Goal: Task Accomplishment & Management: Use online tool/utility

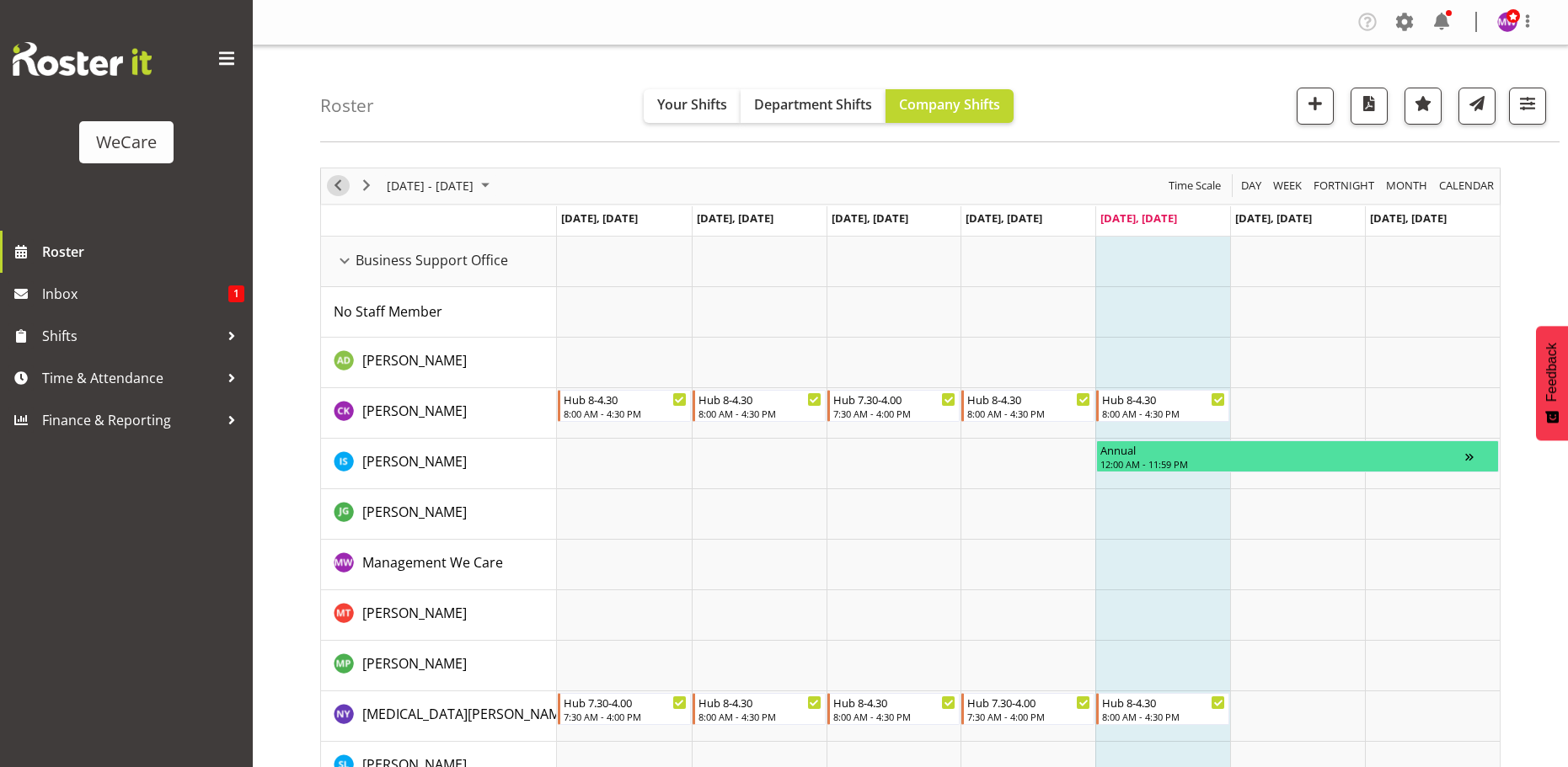
click at [338, 193] on span "Previous" at bounding box center [338, 186] width 20 height 21
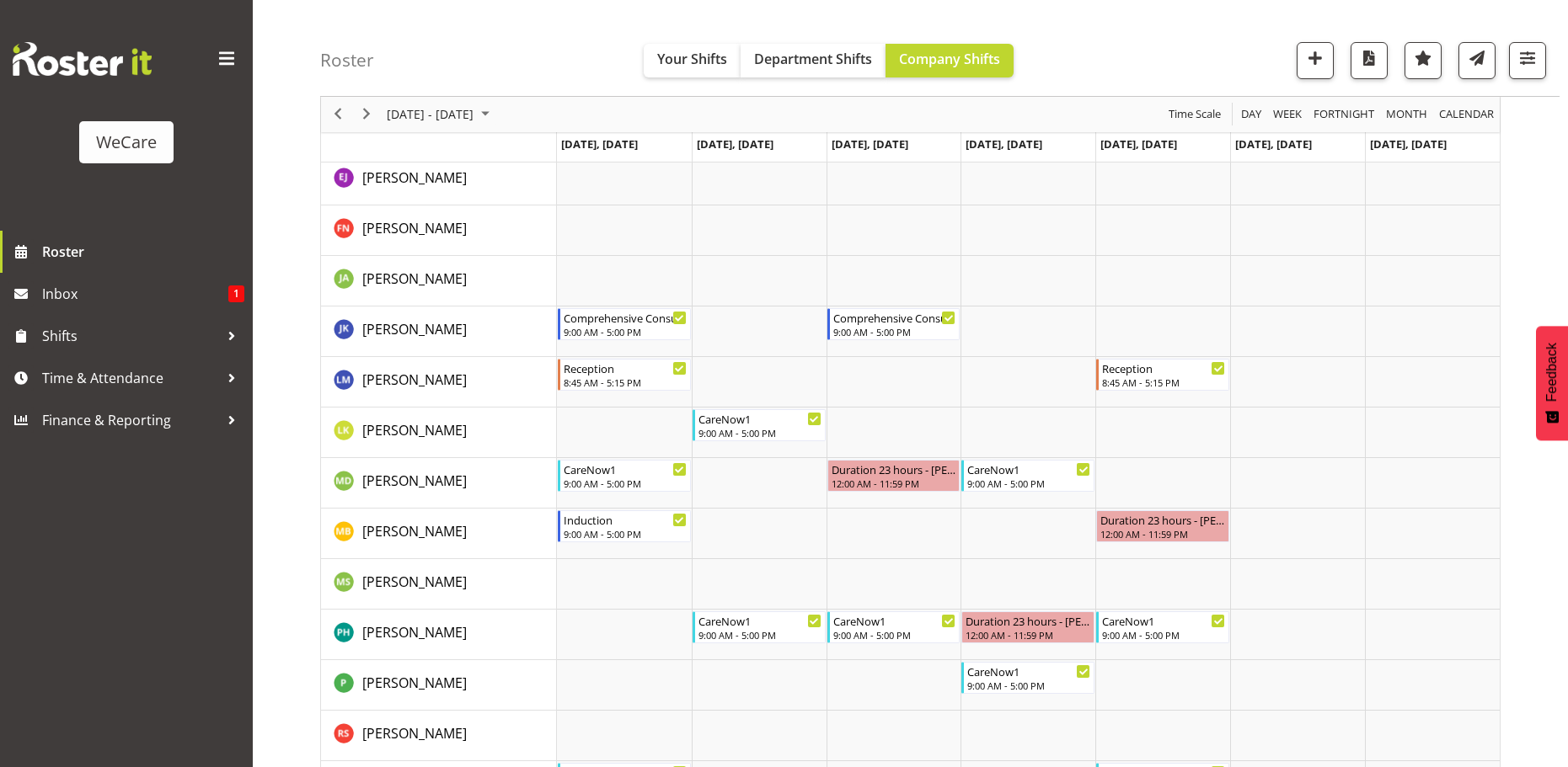
scroll to position [2358, 0]
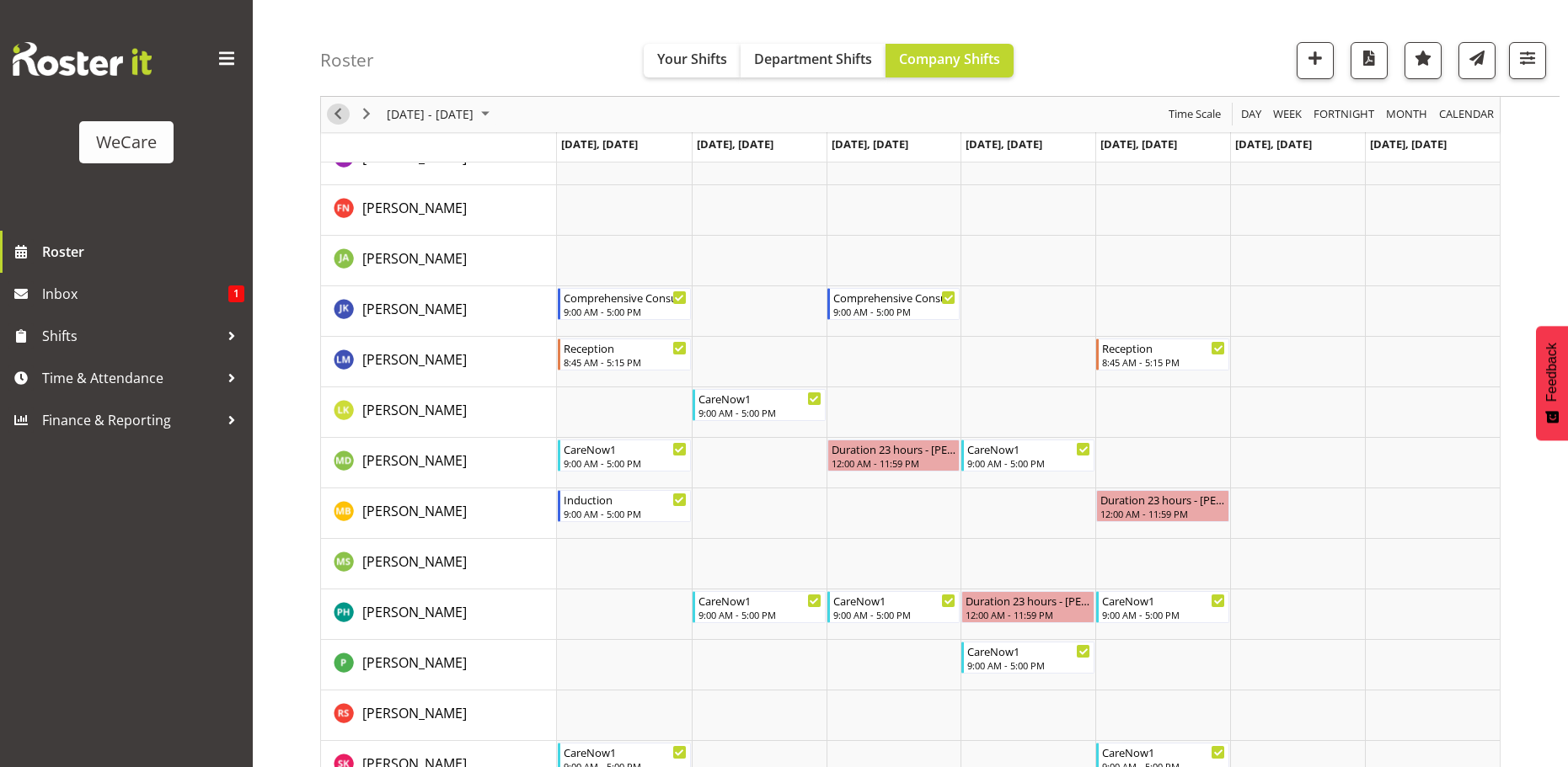
drag, startPoint x: 340, startPoint y: 118, endPoint x: 1299, endPoint y: 342, distance: 984.8
click at [340, 118] on span "Previous" at bounding box center [338, 115] width 20 height 21
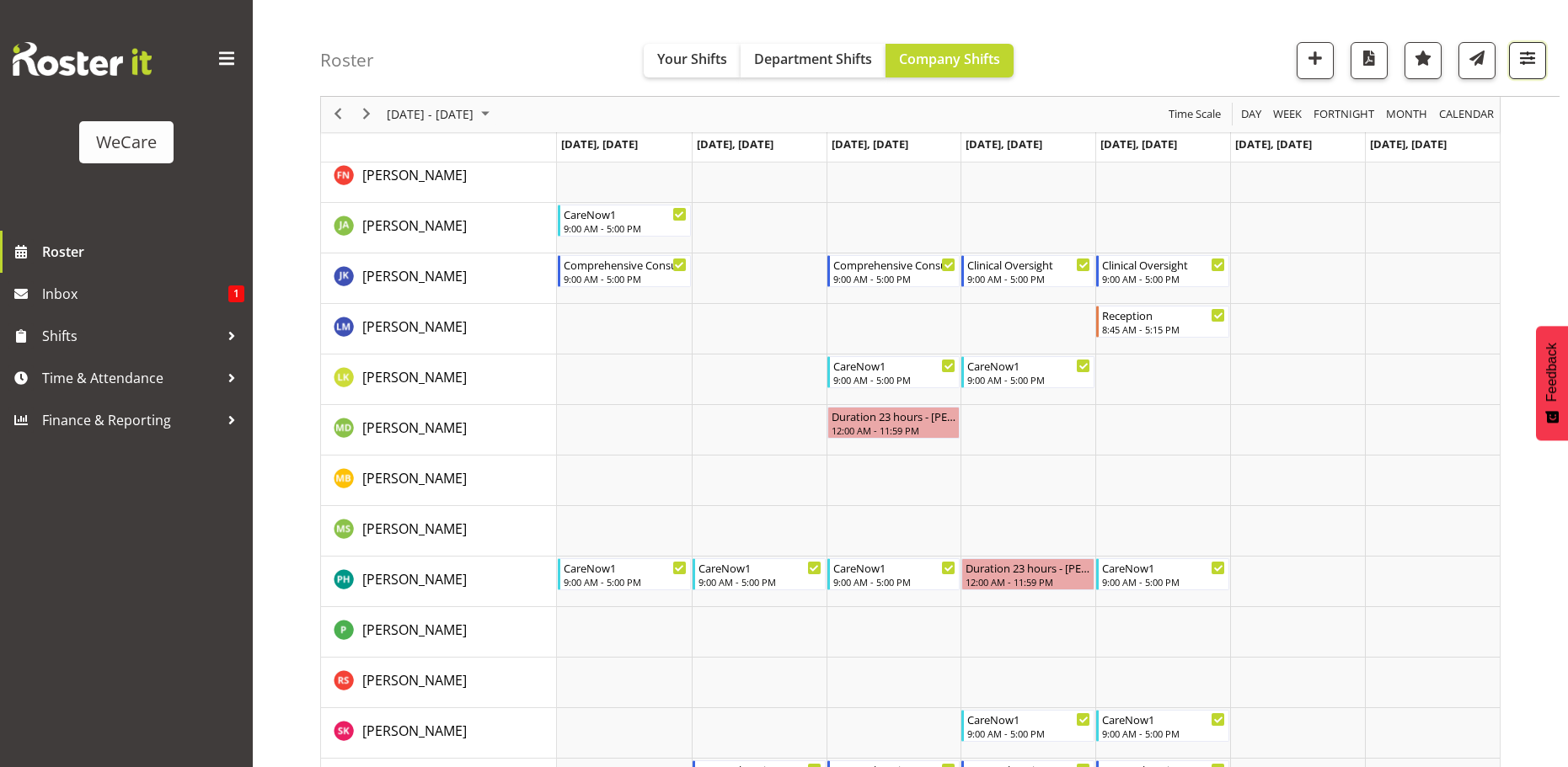
click at [1541, 57] on button "button" at bounding box center [1527, 60] width 37 height 37
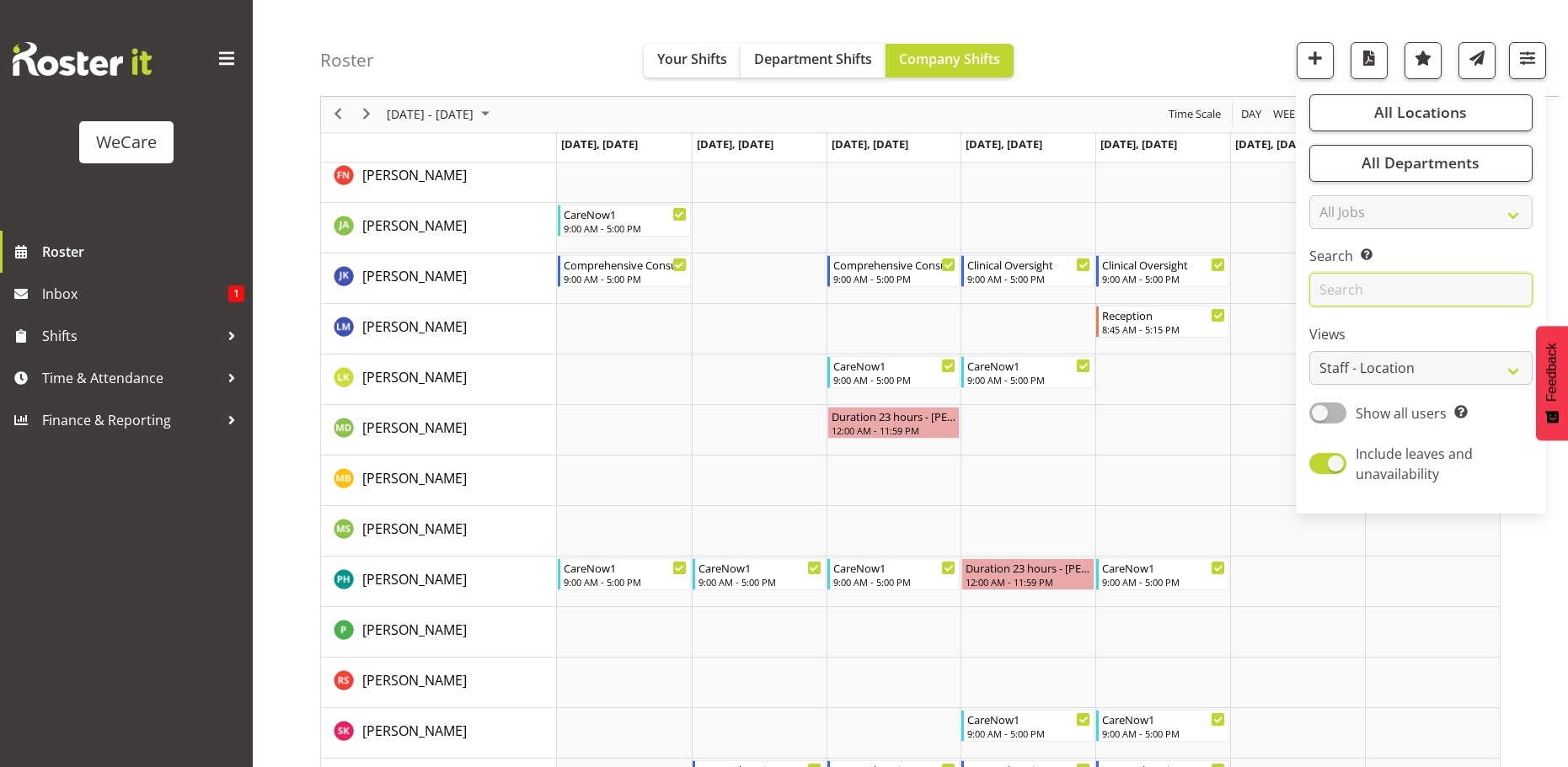
click at [1420, 294] on input "text" at bounding box center [1420, 290] width 223 height 34
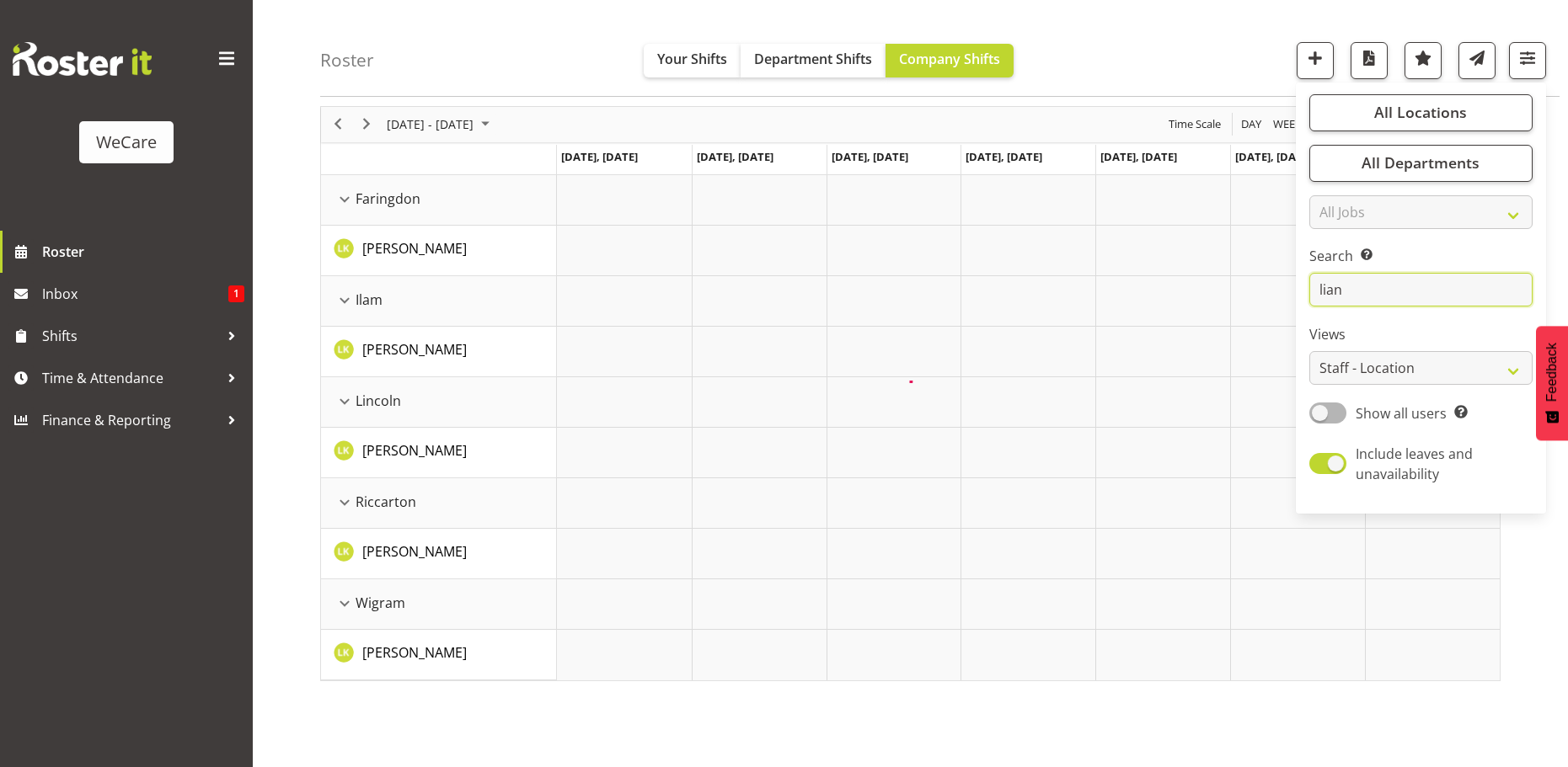
scroll to position [61, 0]
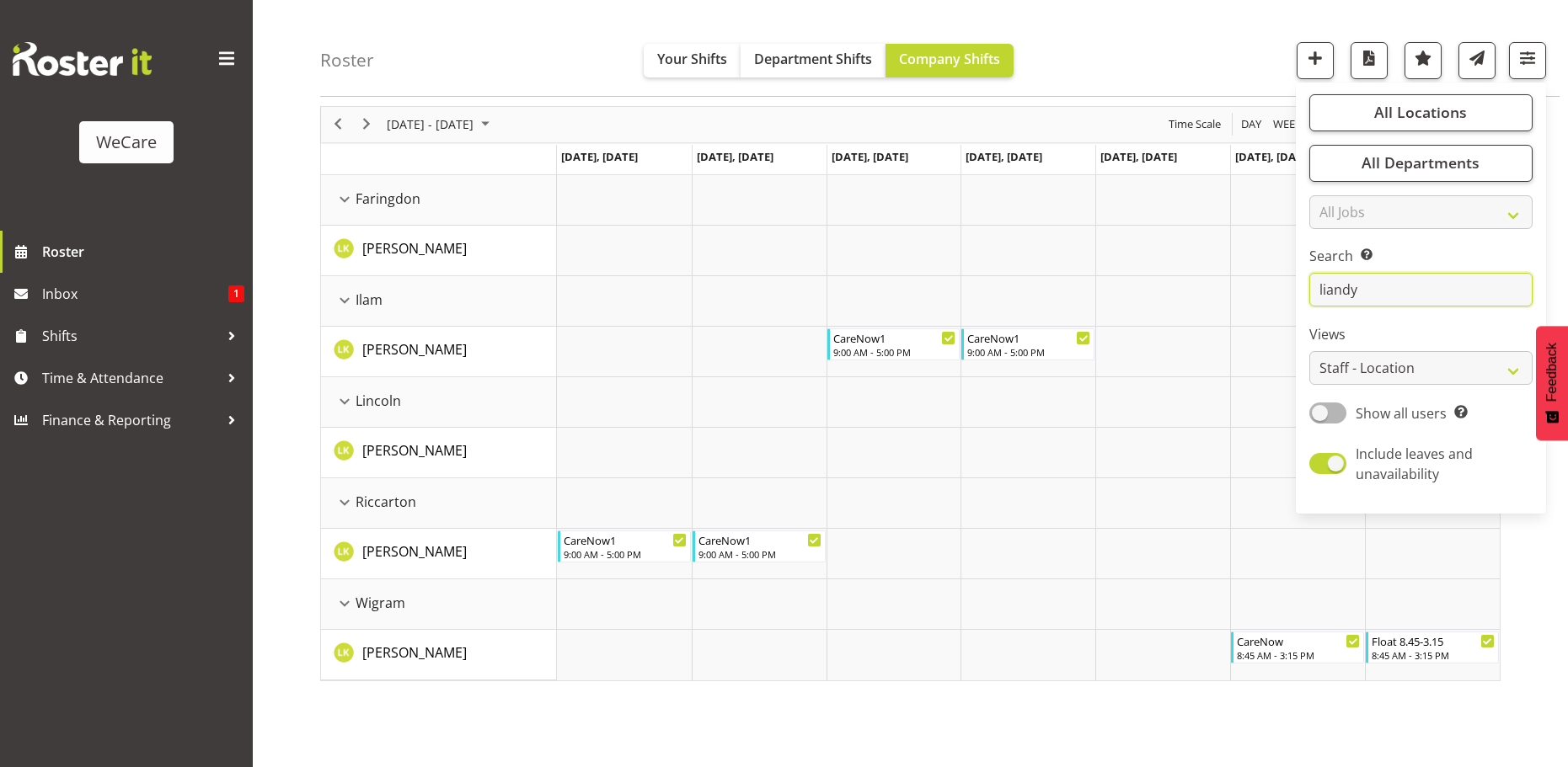
type input "liandy"
click at [253, 204] on div "Roster Your Shifts Department Shifts Company Shifts All Locations Clear Busines…" at bounding box center [909, 375] width 1315 height 783
